Goal: Information Seeking & Learning: Stay updated

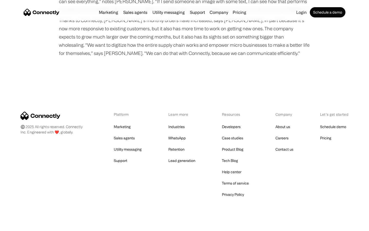
scroll to position [652, 0]
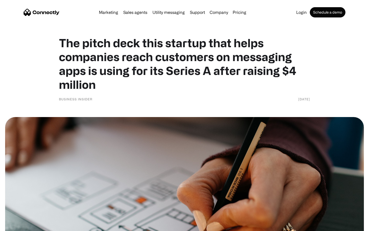
scroll to position [2221, 0]
